Goal: Communication & Community: Answer question/provide support

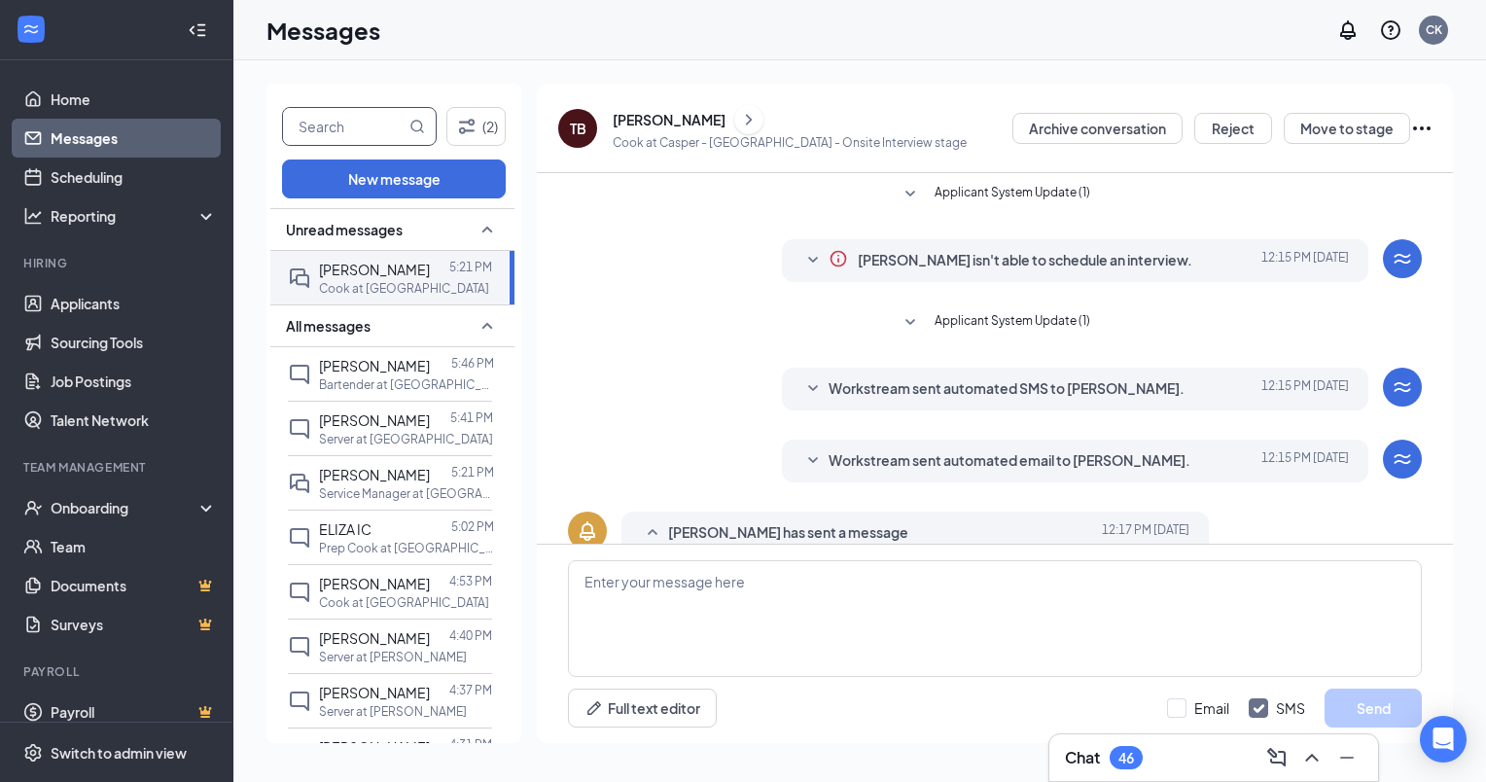
scroll to position [272, 0]
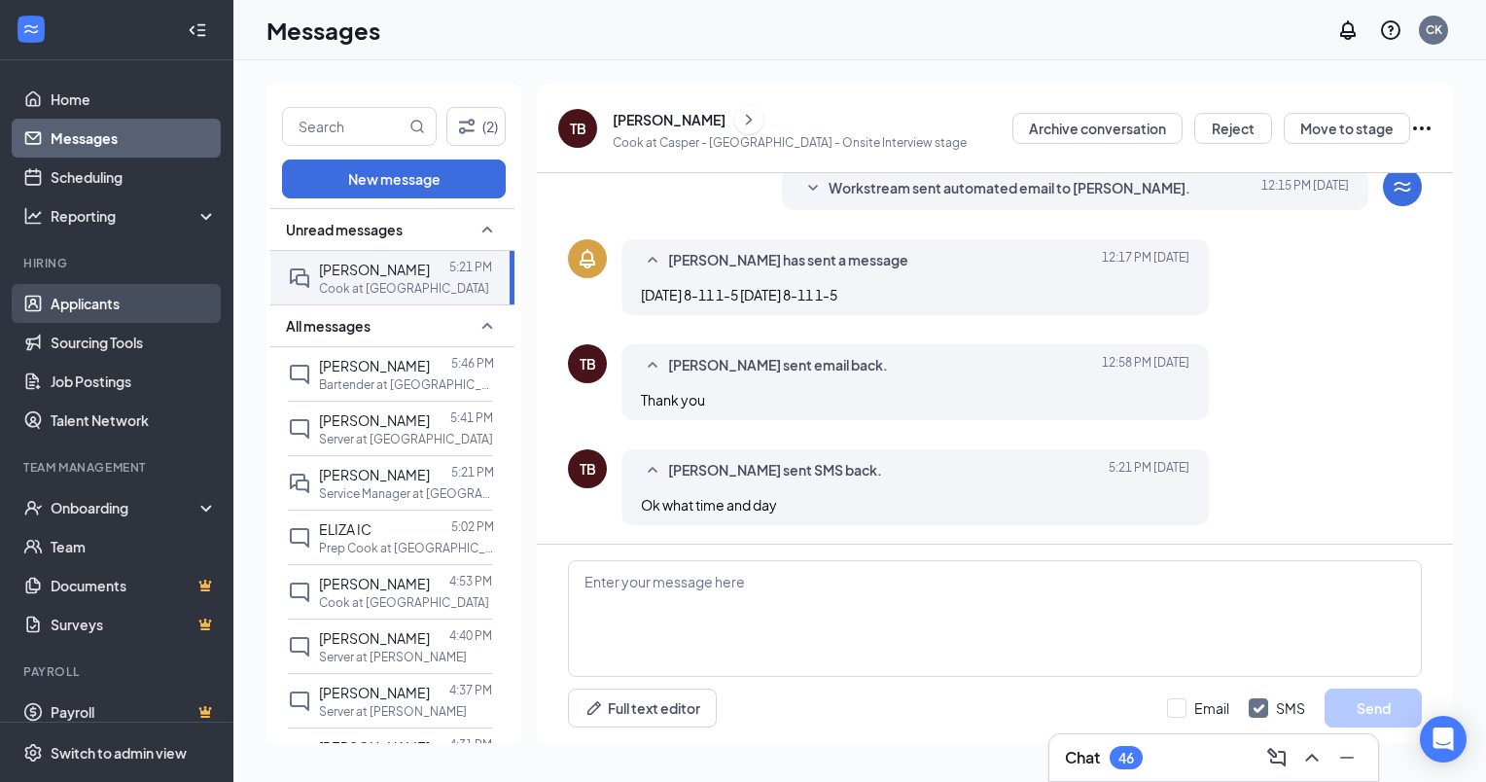
click at [68, 296] on link "Applicants" at bounding box center [134, 303] width 166 height 39
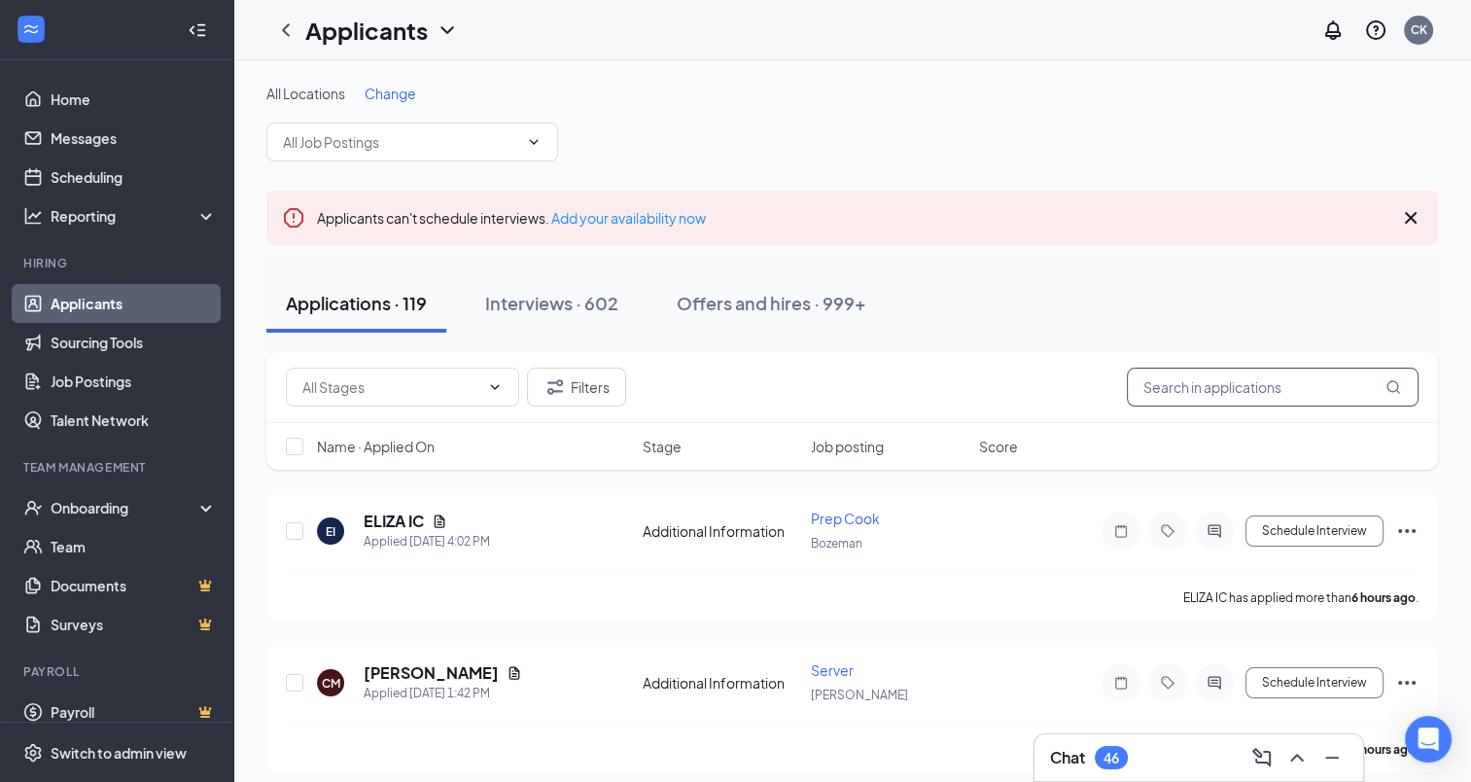
click at [1181, 387] on input "text" at bounding box center [1273, 387] width 292 height 39
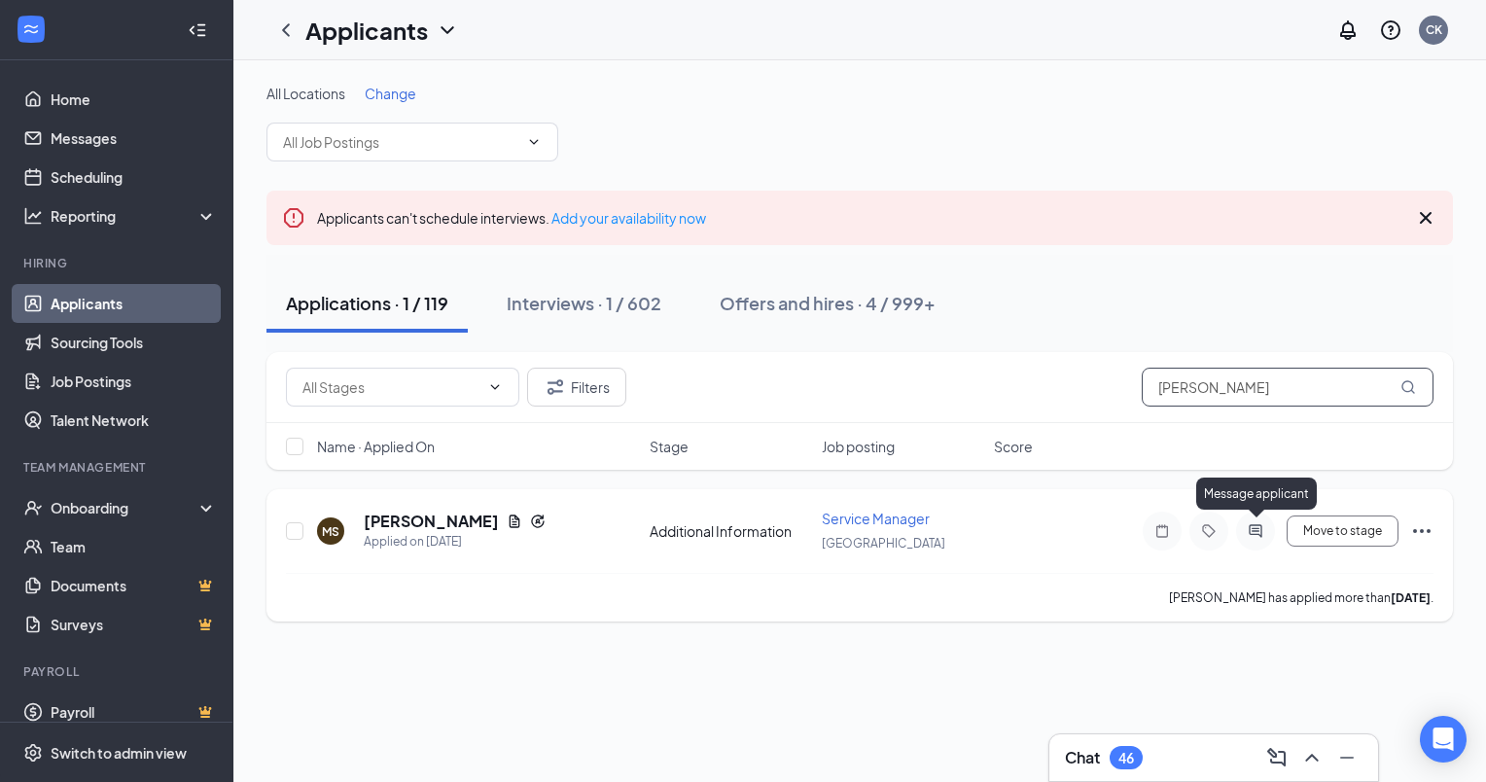
type input "[PERSON_NAME]"
click at [1249, 528] on icon "ActiveChat" at bounding box center [1255, 531] width 23 height 16
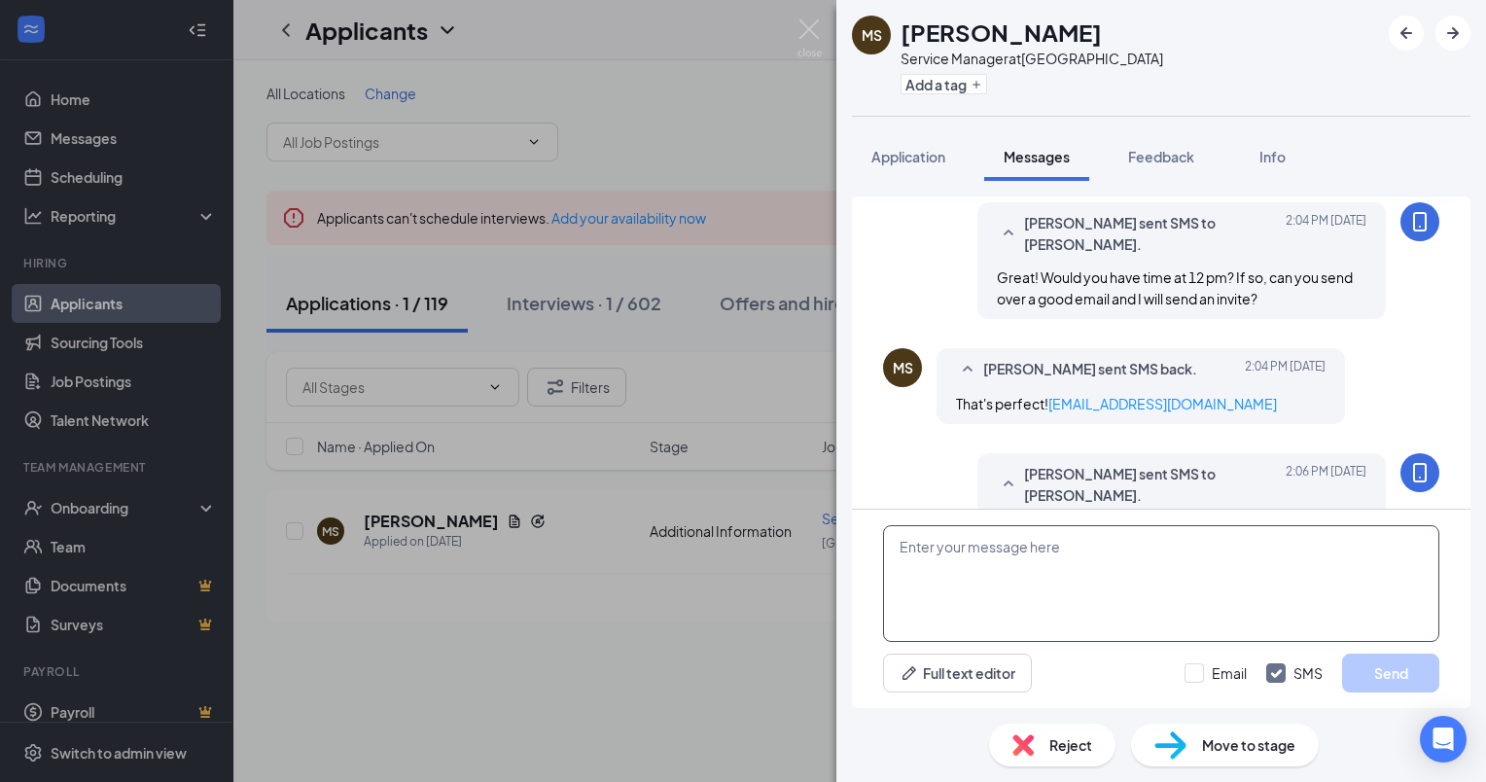
scroll to position [914, 0]
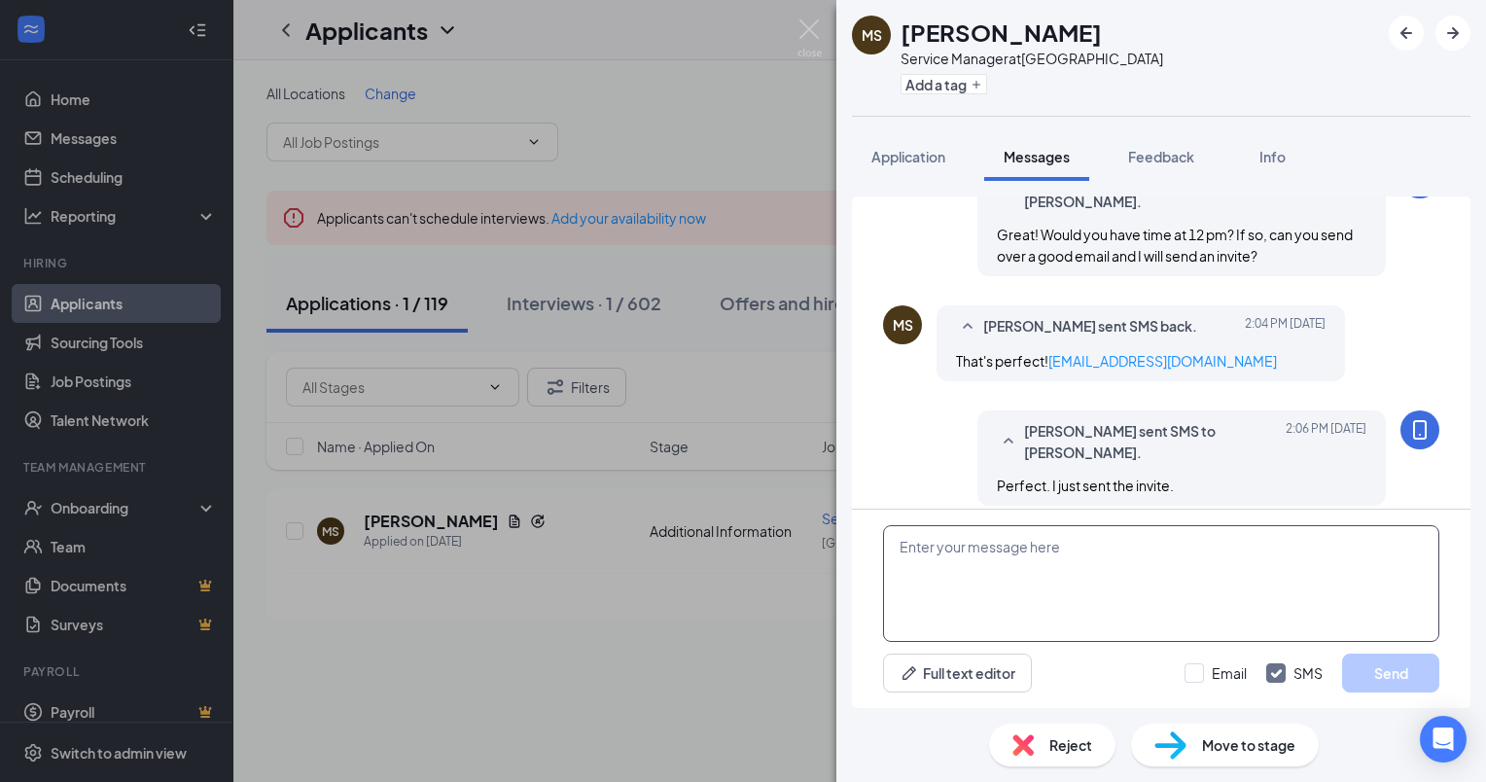
click at [978, 550] on textarea at bounding box center [1161, 583] width 556 height 117
type textarea "H"
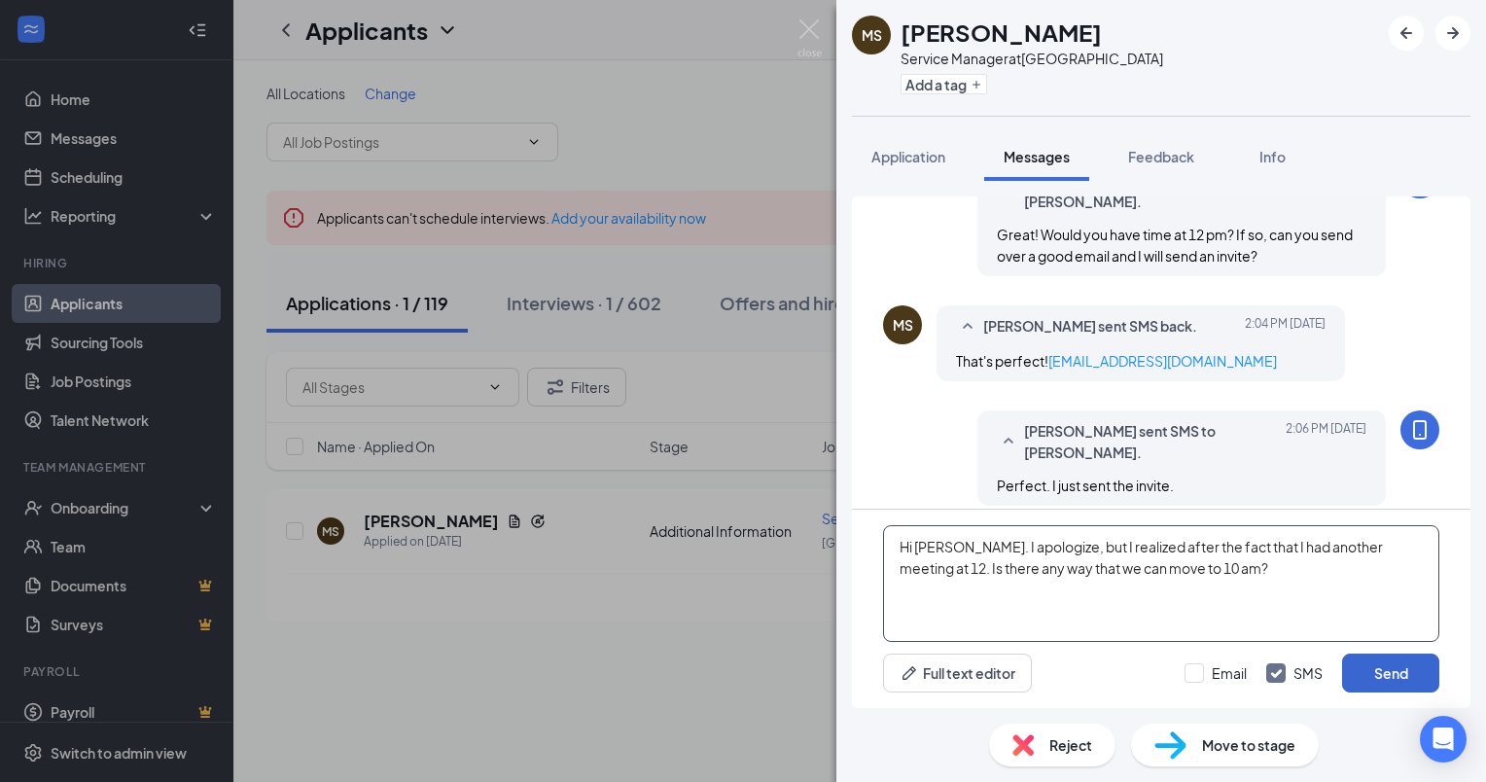
type textarea "Hi [PERSON_NAME]. I apologize, but I realized after the fact that I had another…"
click at [1370, 669] on button "Send" at bounding box center [1390, 673] width 97 height 39
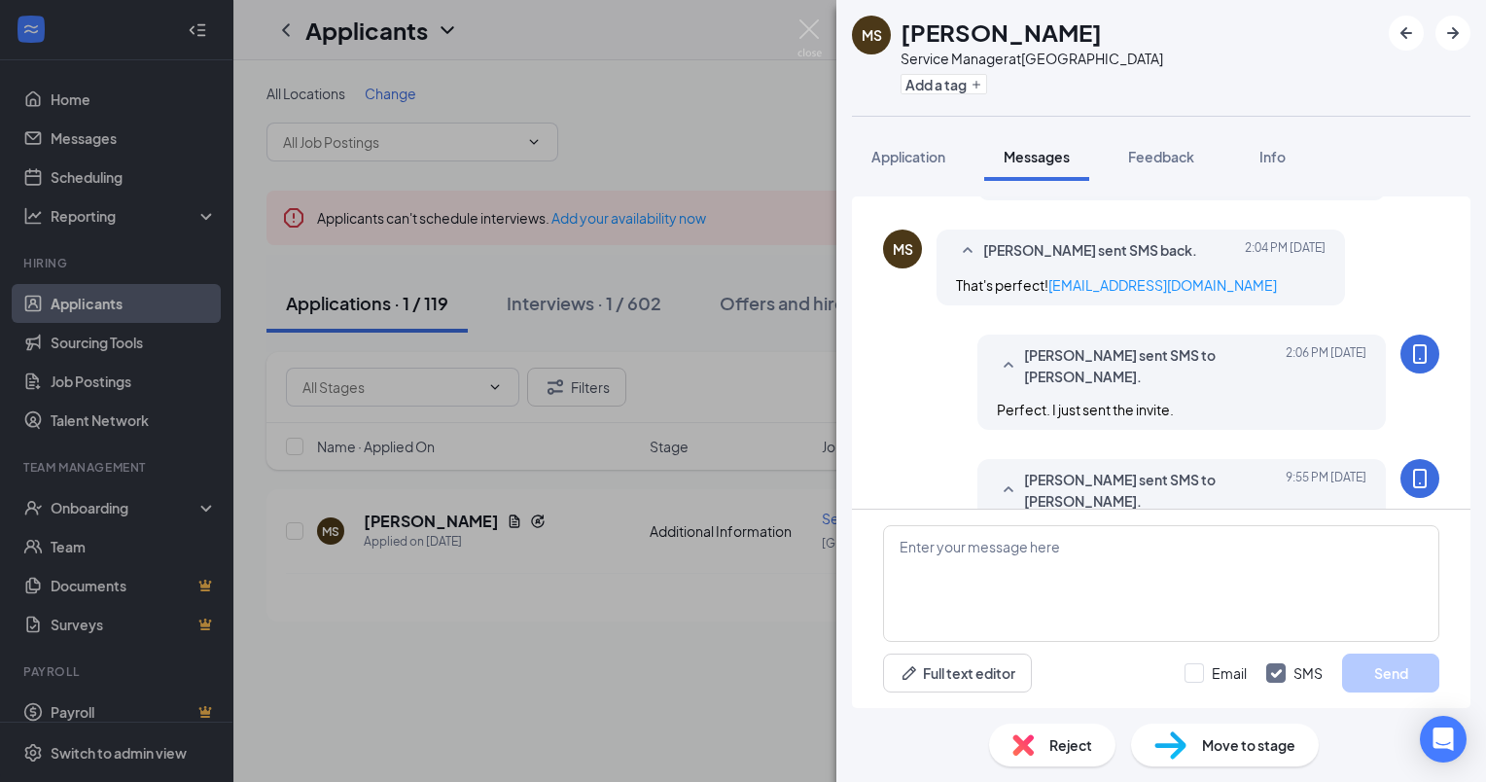
scroll to position [1062, 0]
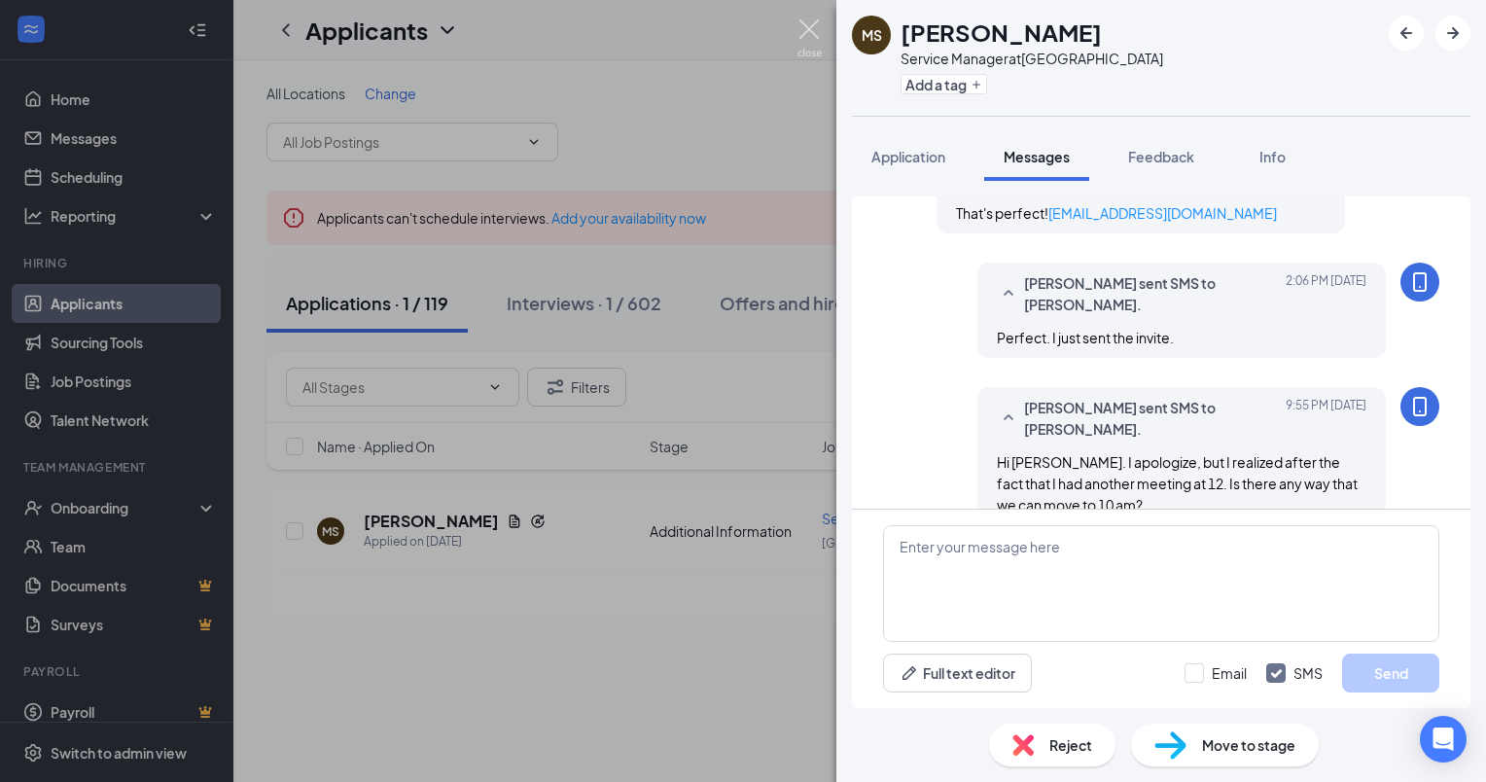
click at [802, 42] on img at bounding box center [809, 38] width 24 height 38
